Goal: Find specific page/section: Find specific page/section

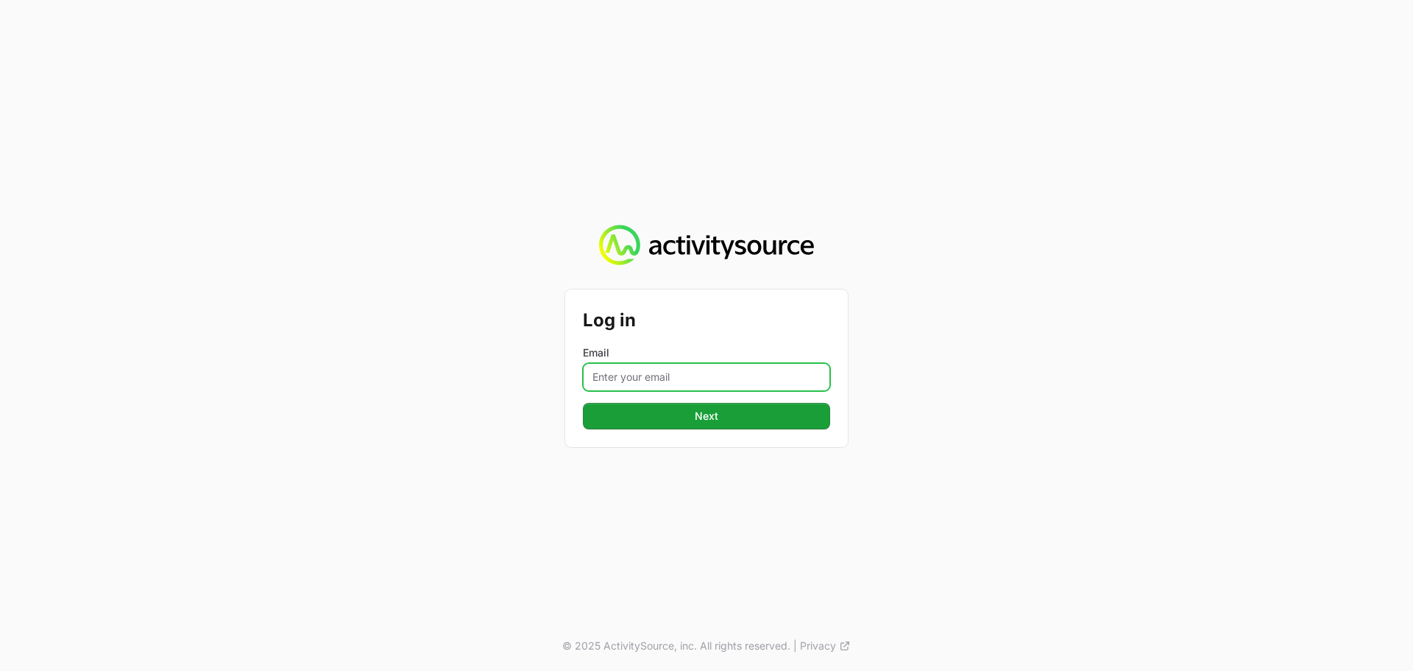
click at [658, 374] on input "Email" at bounding box center [706, 377] width 247 height 28
type input "[PERSON_NAME][EMAIL_ADDRESS][DOMAIN_NAME]"
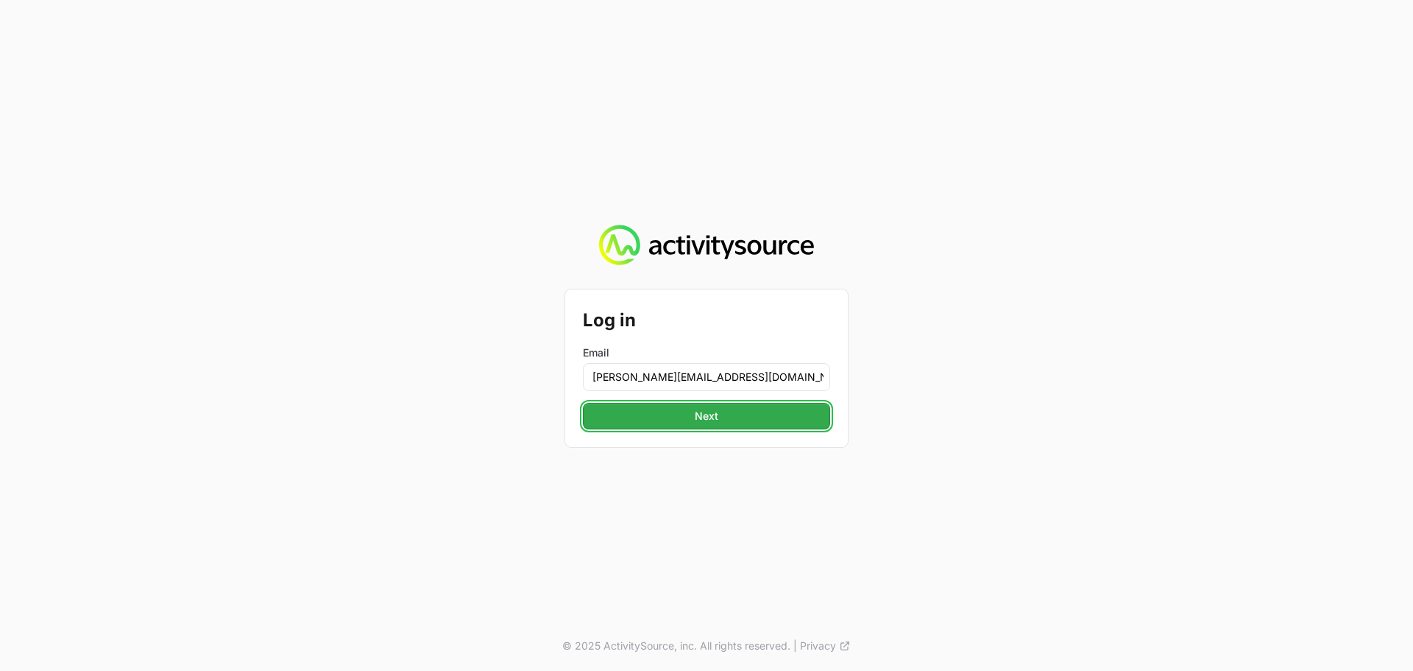
click at [698, 413] on span "Next" at bounding box center [707, 416] width 230 height 18
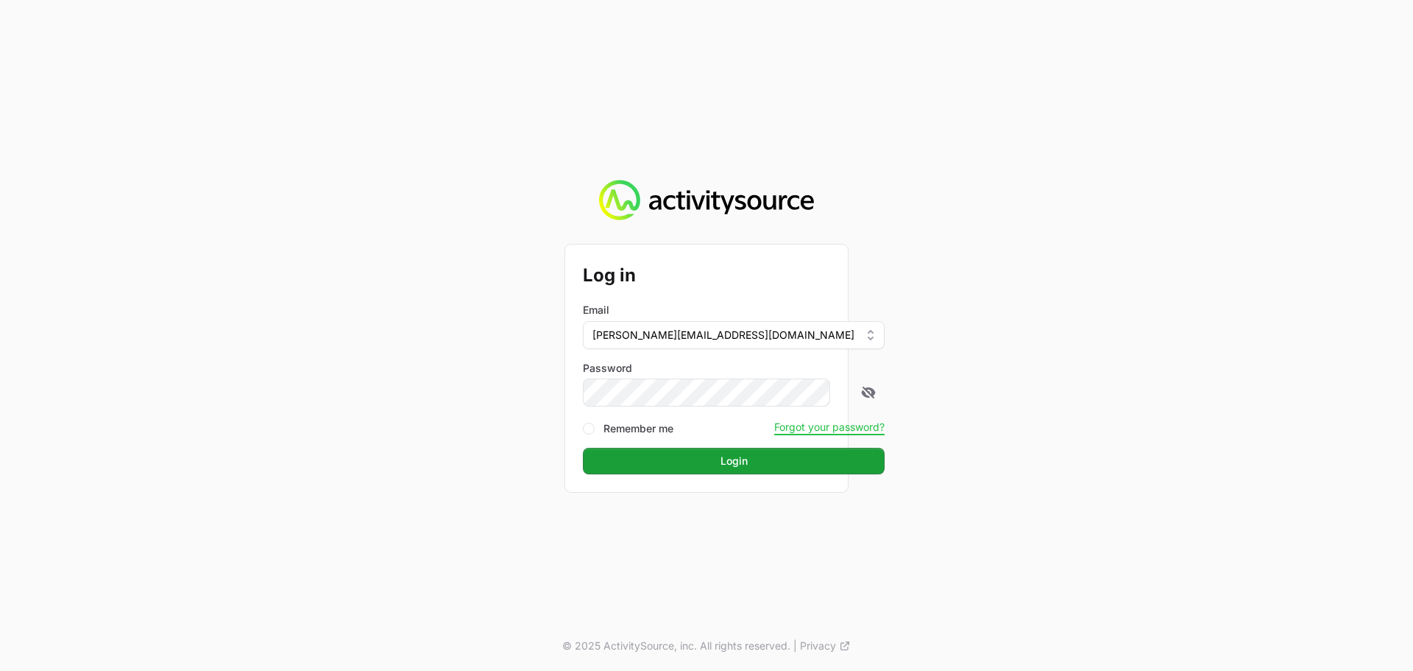
click at [706, 409] on form "Log in Email [PERSON_NAME][EMAIL_ADDRESS][DOMAIN_NAME] Password Remember me For…" at bounding box center [706, 368] width 247 height 212
click at [708, 453] on span "Login" at bounding box center [734, 461] width 284 height 18
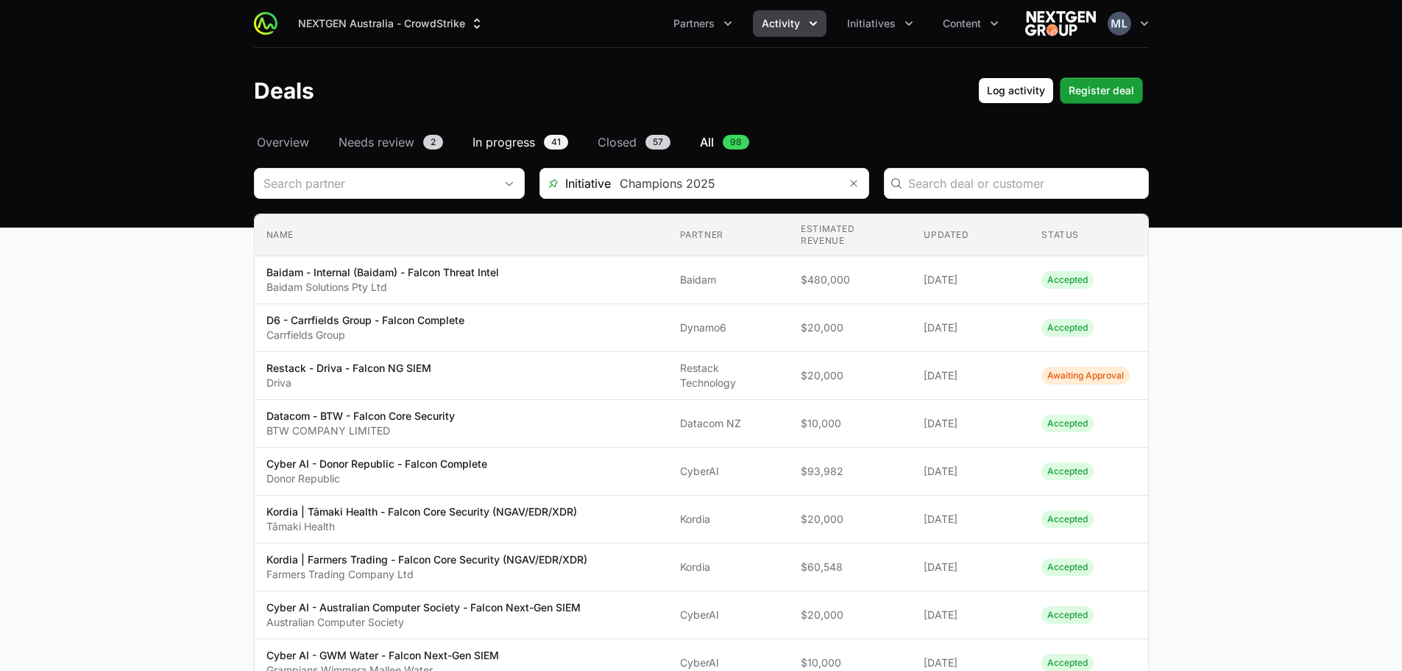
click at [506, 139] on span "In progress" at bounding box center [504, 142] width 63 height 18
click at [405, 144] on span "Needs review" at bounding box center [377, 142] width 76 height 18
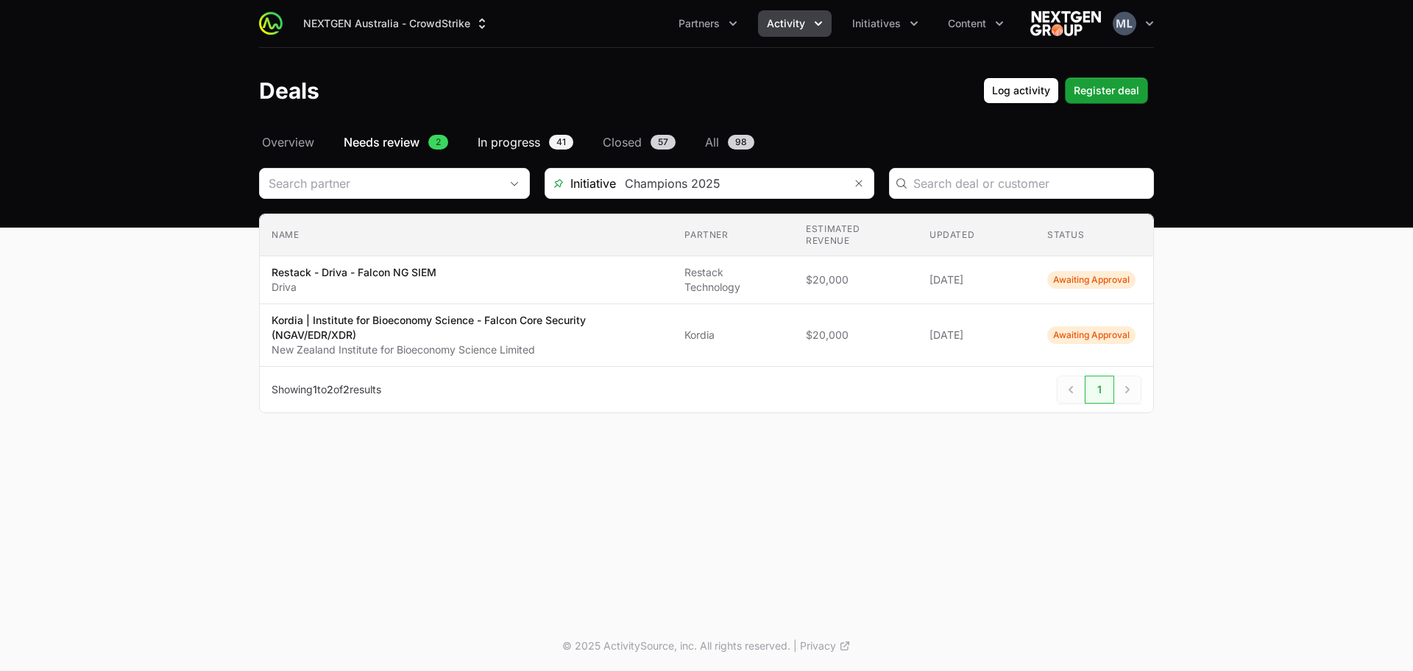
click at [517, 141] on span "In progress" at bounding box center [509, 142] width 63 height 18
